Goal: Download file/media

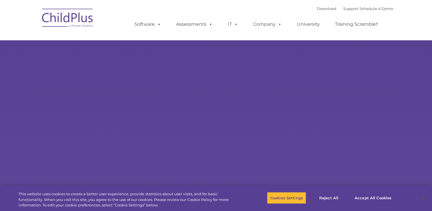
select select "MEDIUM"
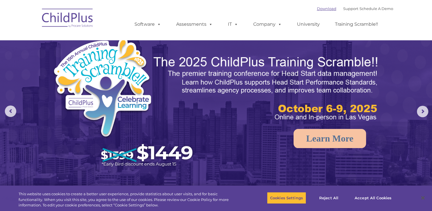
click at [317, 10] on link "Download" at bounding box center [326, 8] width 19 height 5
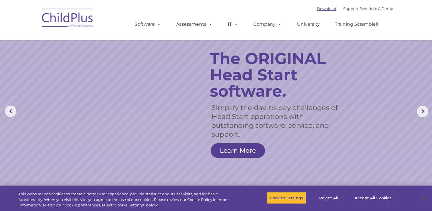
click at [320, 10] on link "Download" at bounding box center [326, 8] width 19 height 5
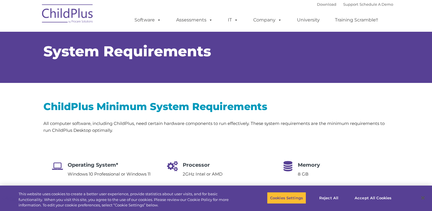
select select "MEDIUM"
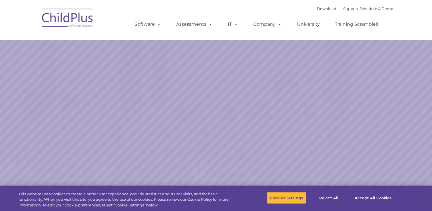
select select "MEDIUM"
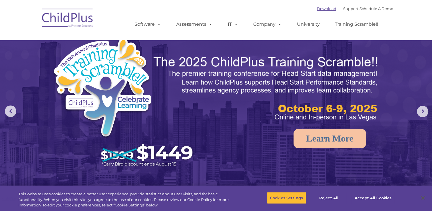
click at [322, 9] on link "Download" at bounding box center [326, 8] width 19 height 5
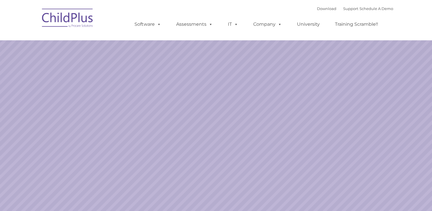
select select "MEDIUM"
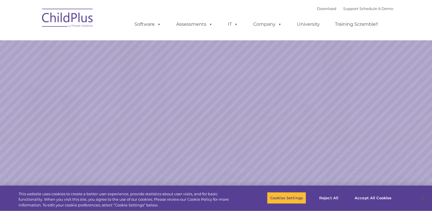
select select "MEDIUM"
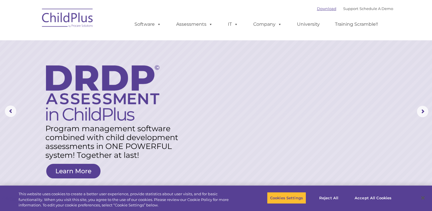
click at [317, 11] on link "Download" at bounding box center [326, 8] width 19 height 5
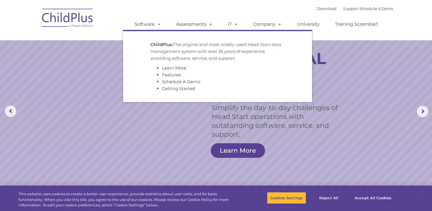
click at [143, 26] on link "Software" at bounding box center [148, 24] width 38 height 11
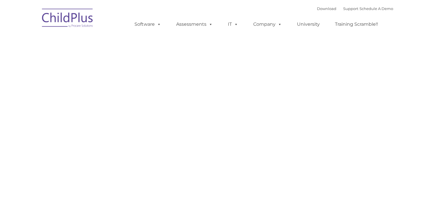
type input ""
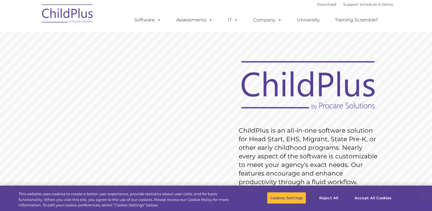
click at [73, 7] on img at bounding box center [67, 14] width 57 height 29
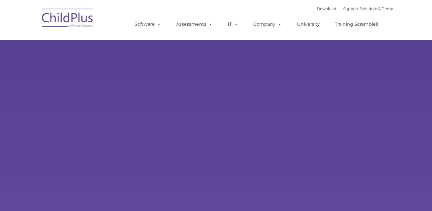
select select "MEDIUM"
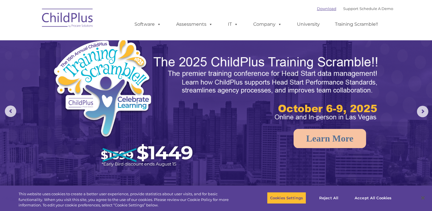
click at [321, 9] on link "Download" at bounding box center [326, 8] width 19 height 5
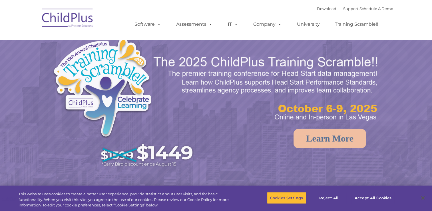
select select "MEDIUM"
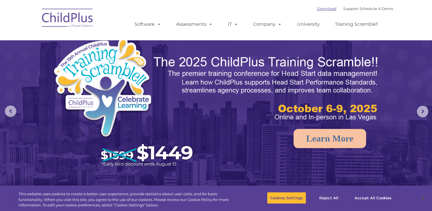
click at [317, 7] on link "Download" at bounding box center [326, 8] width 19 height 5
